Goal: Complete application form

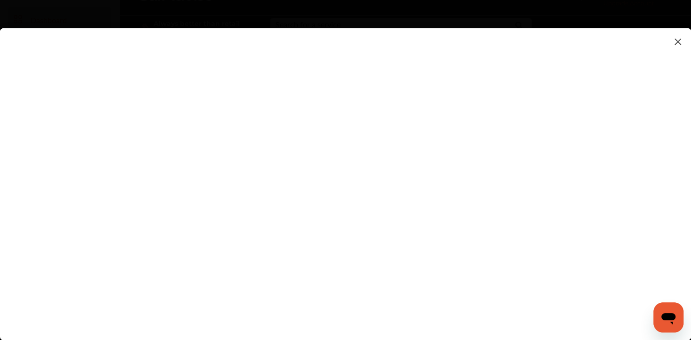
scroll to position [47, 0]
click at [544, 245] on flutter-view at bounding box center [345, 174] width 691 height 293
type input "*"
type input "**********"
click at [640, 233] on flutter-view at bounding box center [345, 174] width 691 height 293
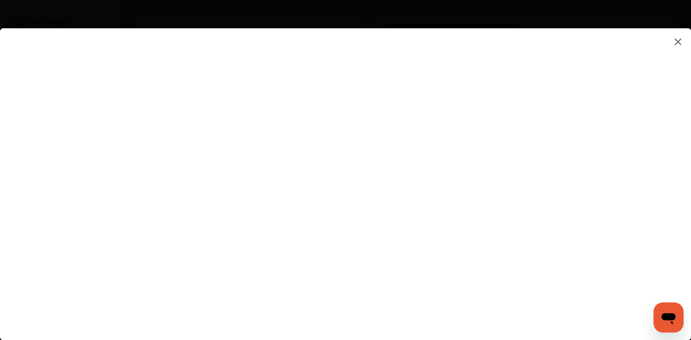
scroll to position [235, 0]
click at [596, 190] on flutter-view at bounding box center [345, 174] width 691 height 293
click at [465, 158] on flutter-view at bounding box center [345, 174] width 691 height 293
type textarea "****"
click at [468, 213] on flutter-view at bounding box center [345, 174] width 691 height 293
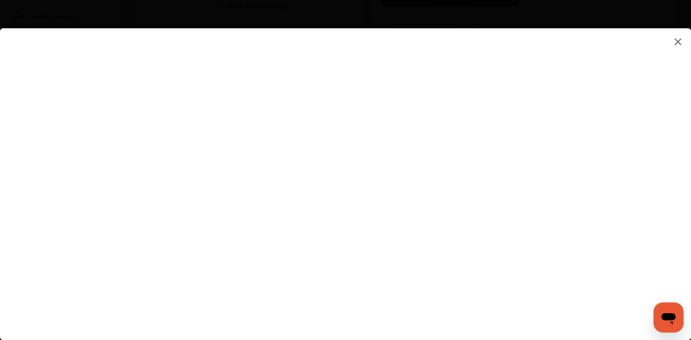
click at [636, 190] on flutter-view at bounding box center [345, 174] width 691 height 293
click at [598, 198] on flutter-view at bounding box center [345, 174] width 691 height 293
click at [471, 98] on flutter-view at bounding box center [345, 174] width 691 height 293
click at [374, 219] on flutter-view at bounding box center [345, 174] width 691 height 293
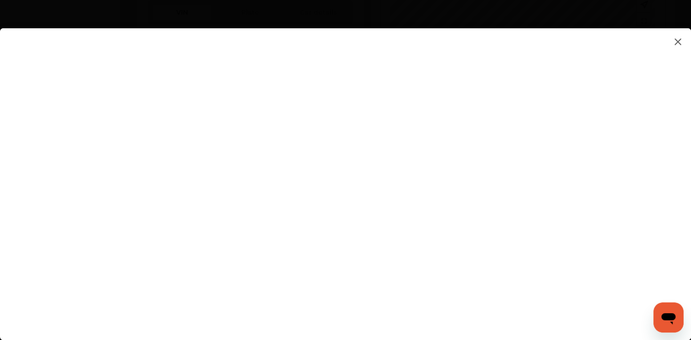
scroll to position [330, 0]
click at [678, 39] on img at bounding box center [677, 42] width 11 height 12
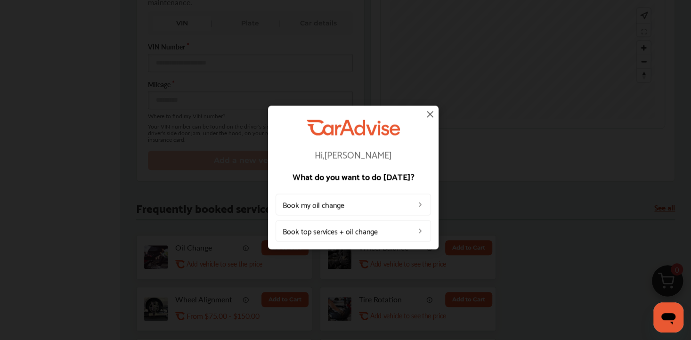
click at [429, 113] on img at bounding box center [429, 113] width 11 height 11
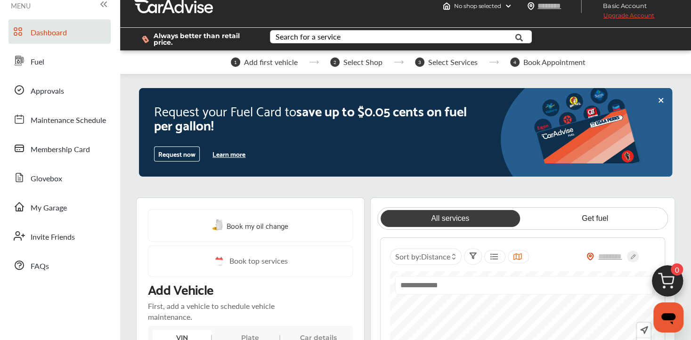
scroll to position [0, 0]
